Goal: Navigation & Orientation: Find specific page/section

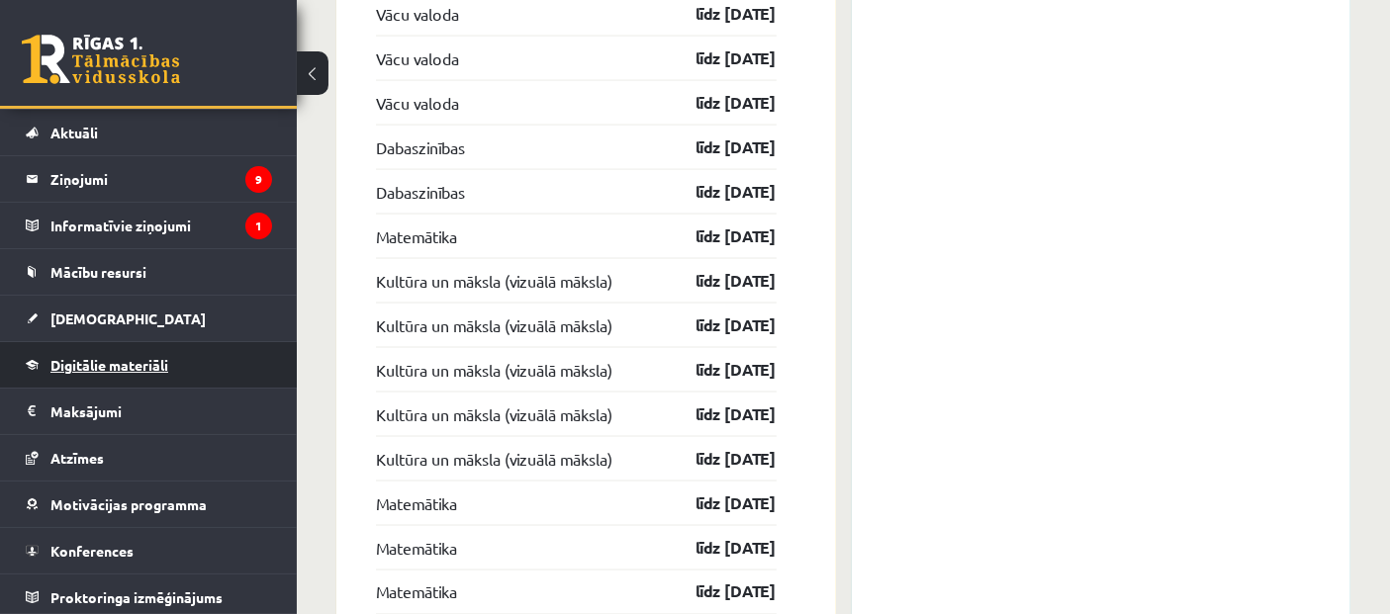
scroll to position [45, 0]
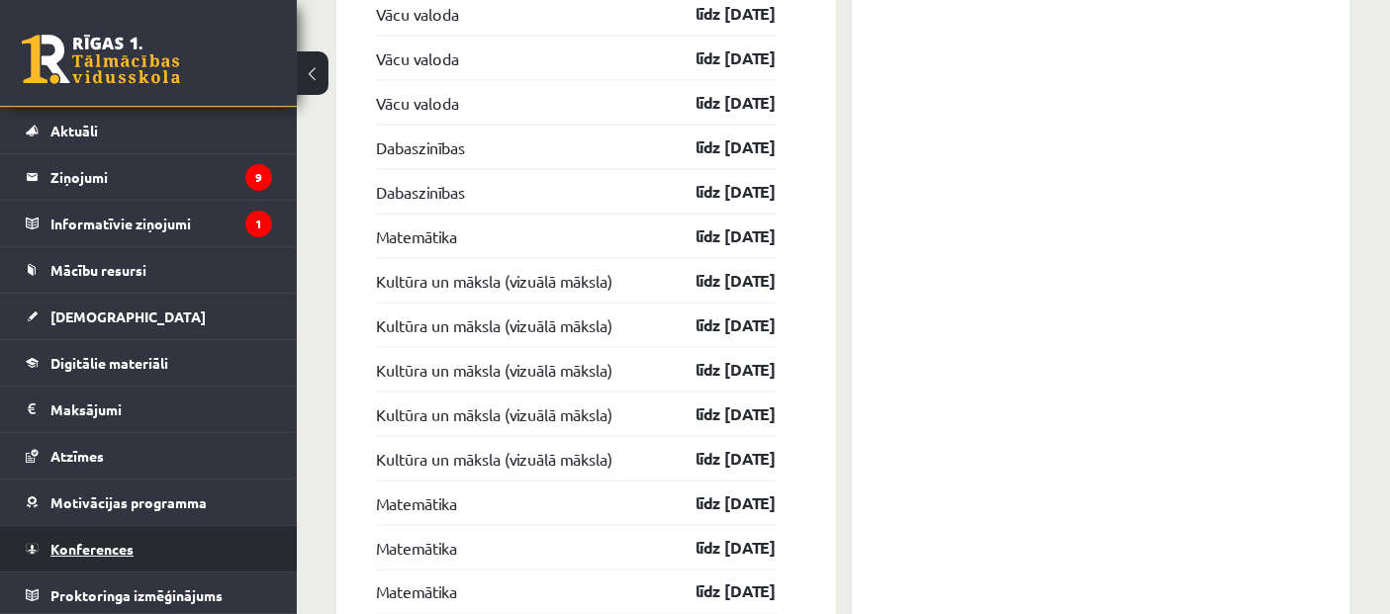
click at [135, 543] on link "Konferences" at bounding box center [149, 549] width 246 height 46
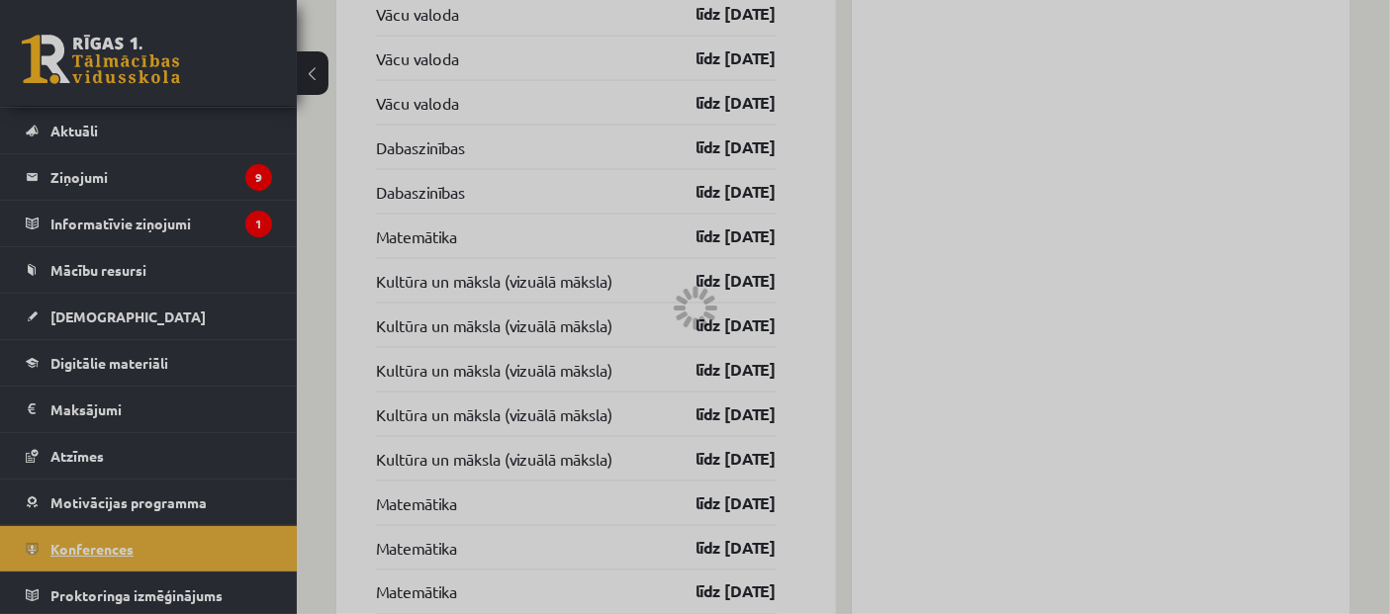
scroll to position [327, 0]
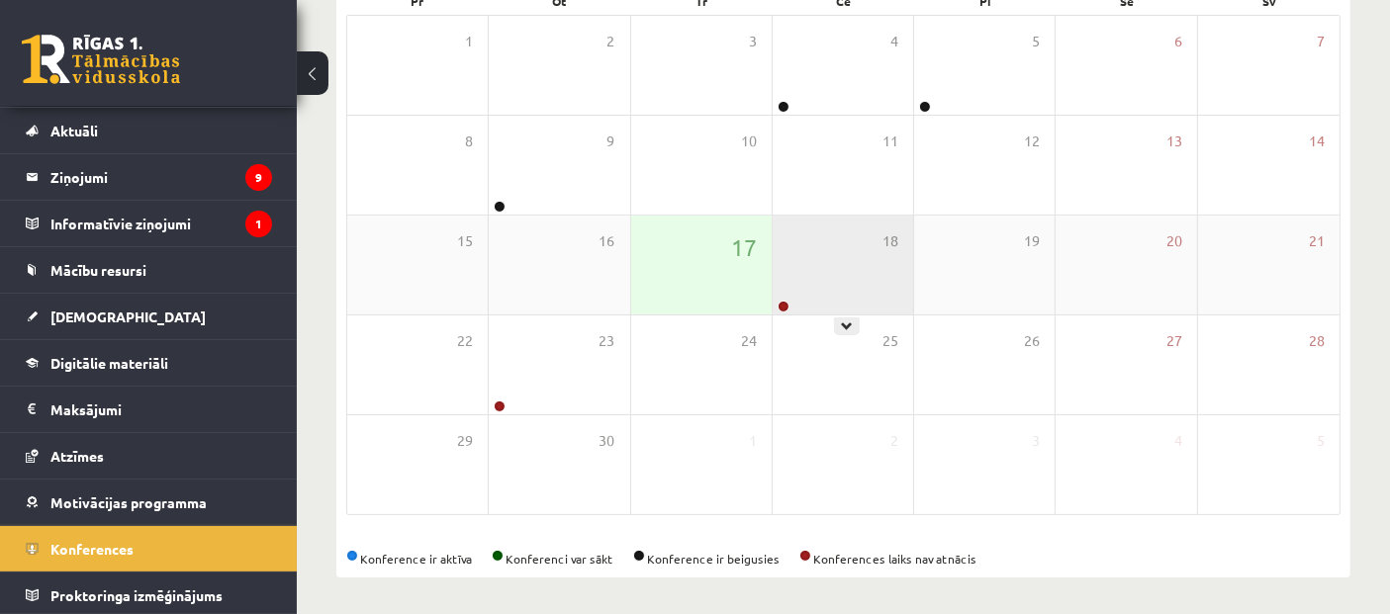
click at [831, 265] on div "18" at bounding box center [843, 265] width 140 height 99
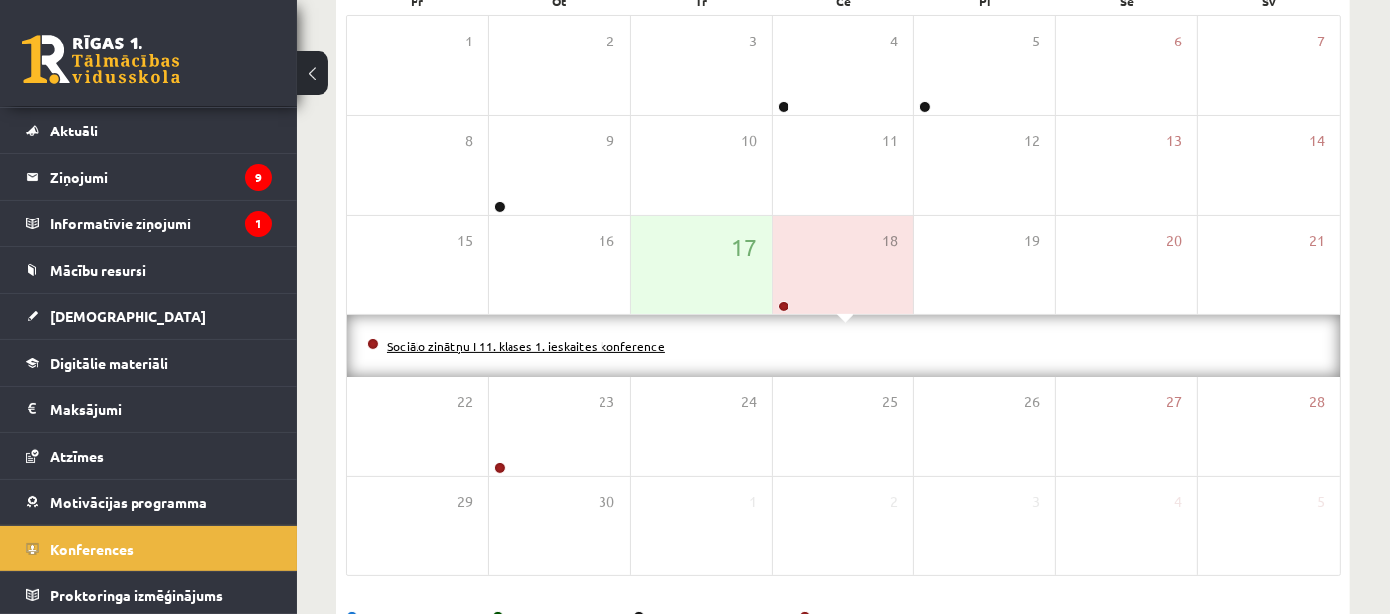
click at [635, 341] on link "Sociālo zinātņu I 11. klases 1. ieskaites konference" at bounding box center [526, 346] width 278 height 16
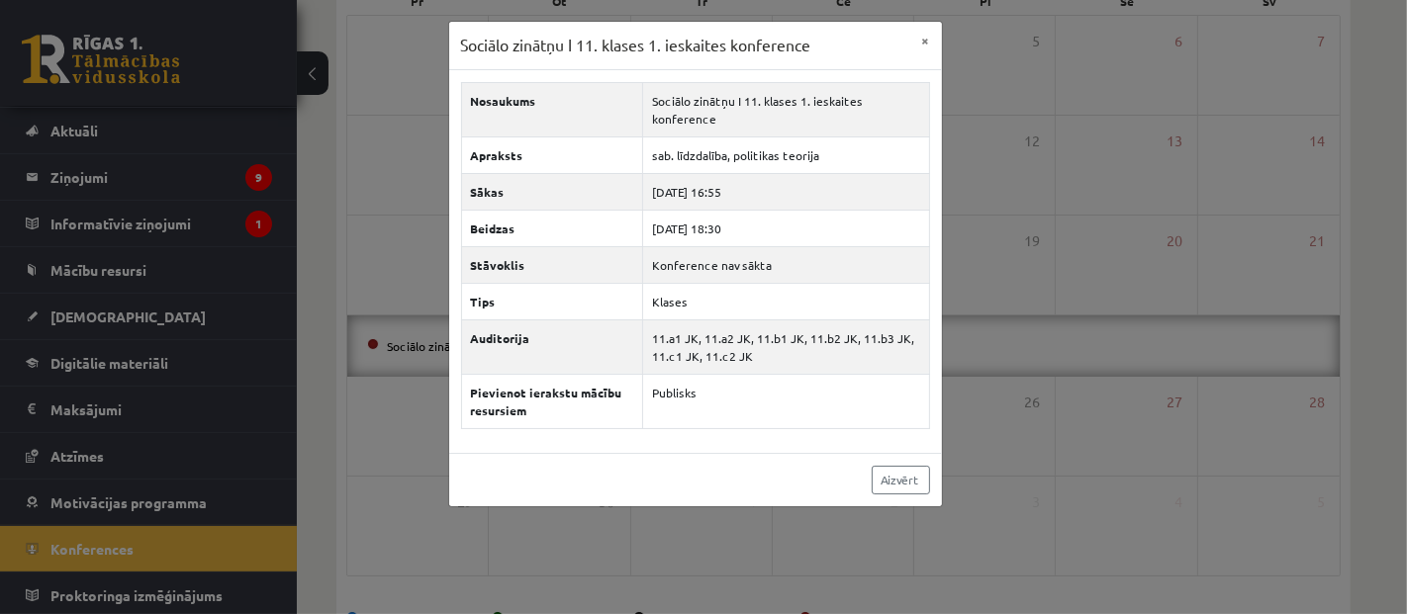
click at [76, 219] on div "Sociālo zinātņu I 11. klases 1. ieskaites konference × Nosaukums Sociālo zinātņ…" at bounding box center [703, 307] width 1407 height 614
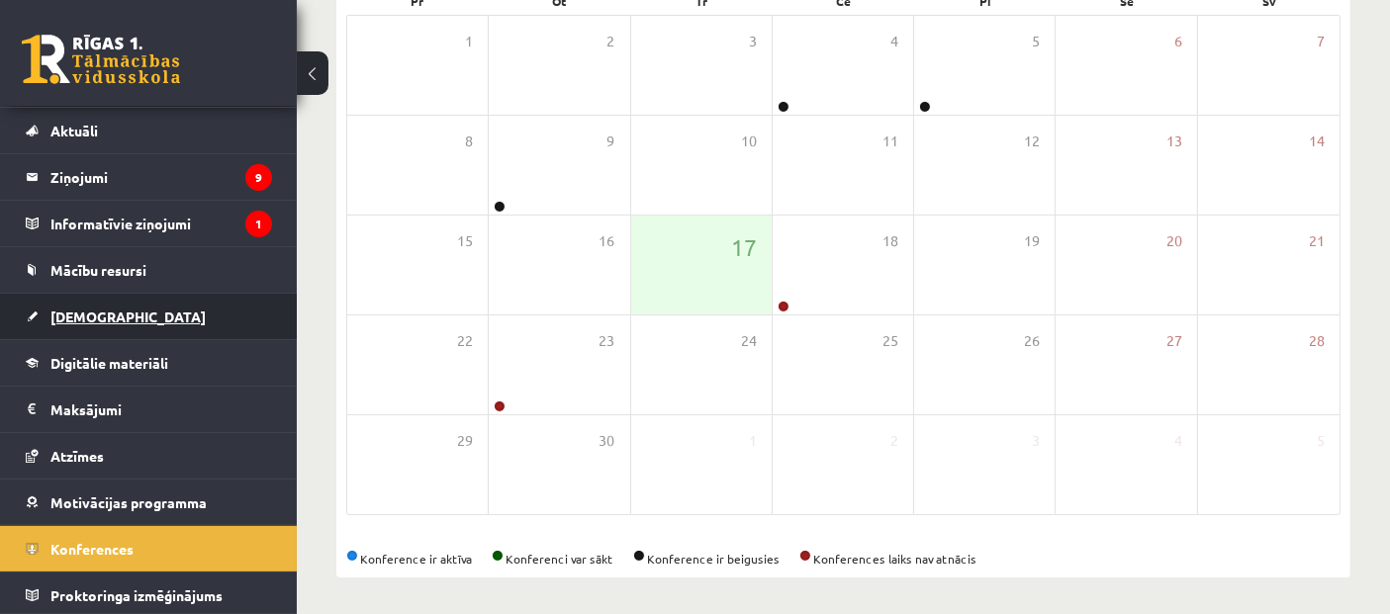
click at [113, 307] on link "[DEMOGRAPHIC_DATA]" at bounding box center [149, 317] width 246 height 46
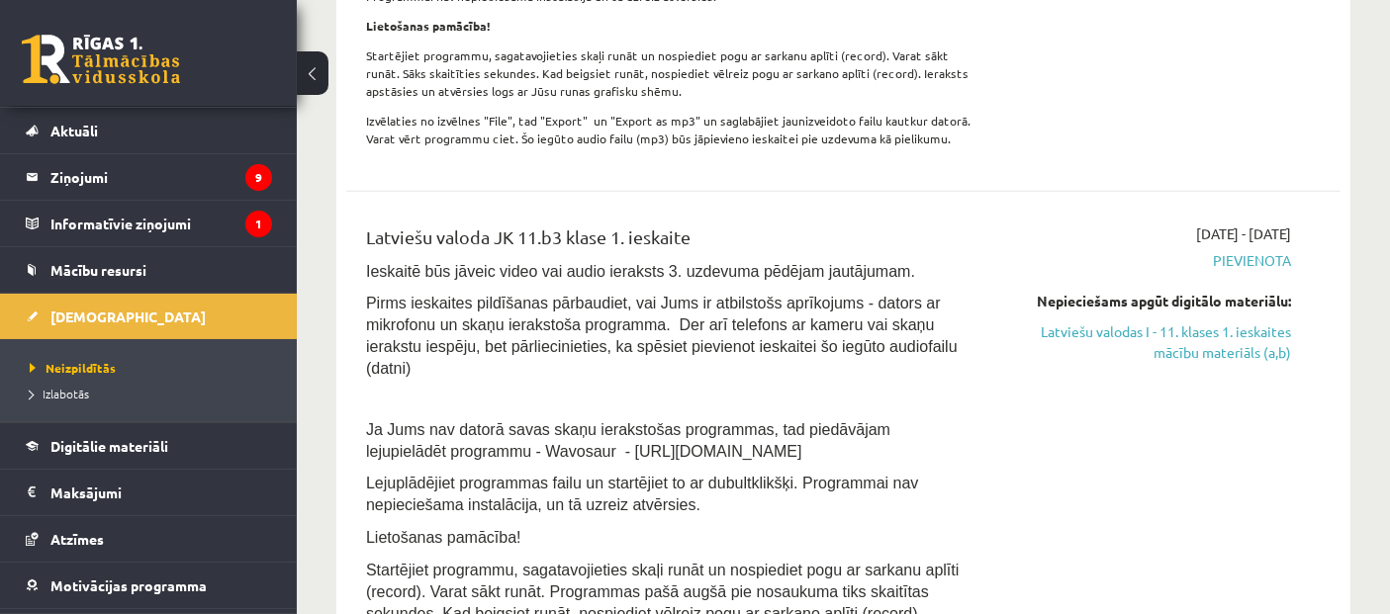
scroll to position [1075, 0]
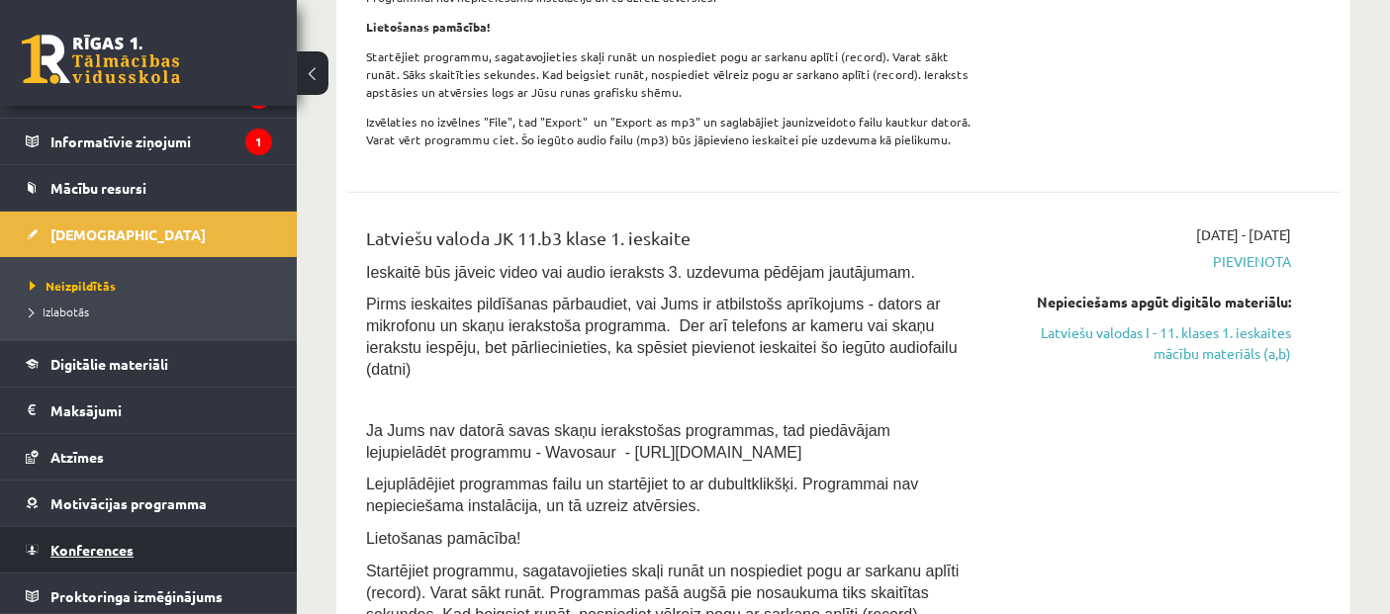
click at [86, 549] on span "Konferences" at bounding box center [91, 550] width 83 height 18
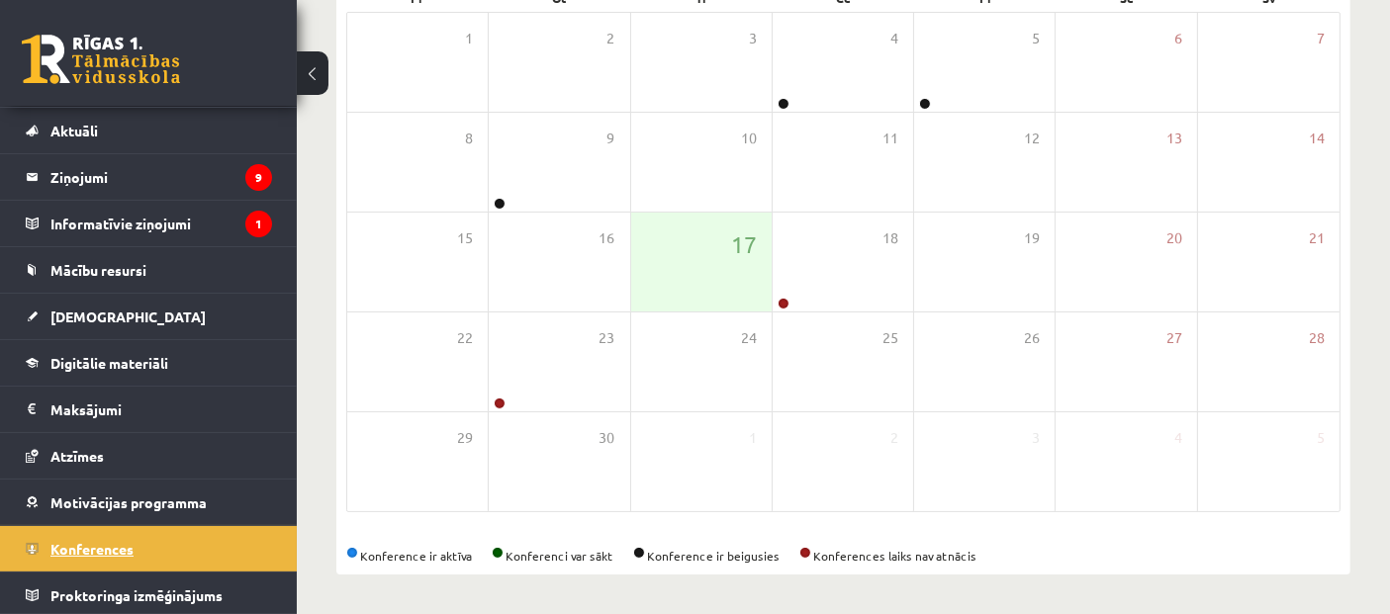
scroll to position [327, 0]
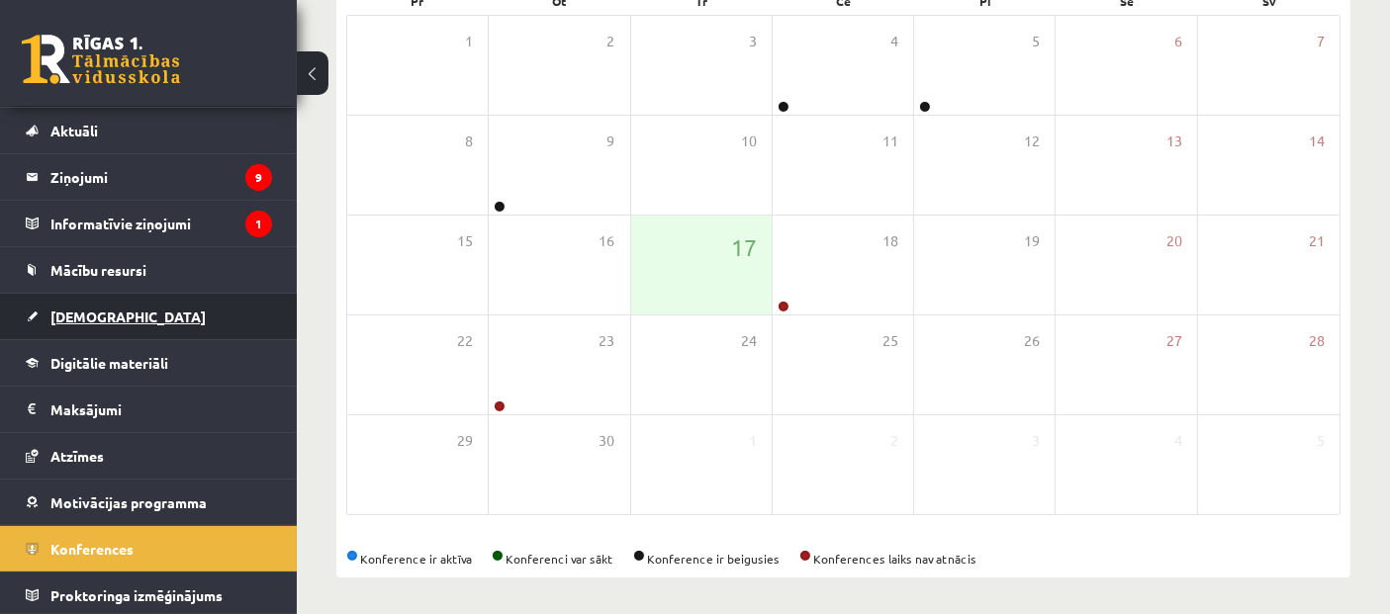
click at [75, 329] on link "[DEMOGRAPHIC_DATA]" at bounding box center [149, 317] width 246 height 46
